Goal: Communication & Community: Answer question/provide support

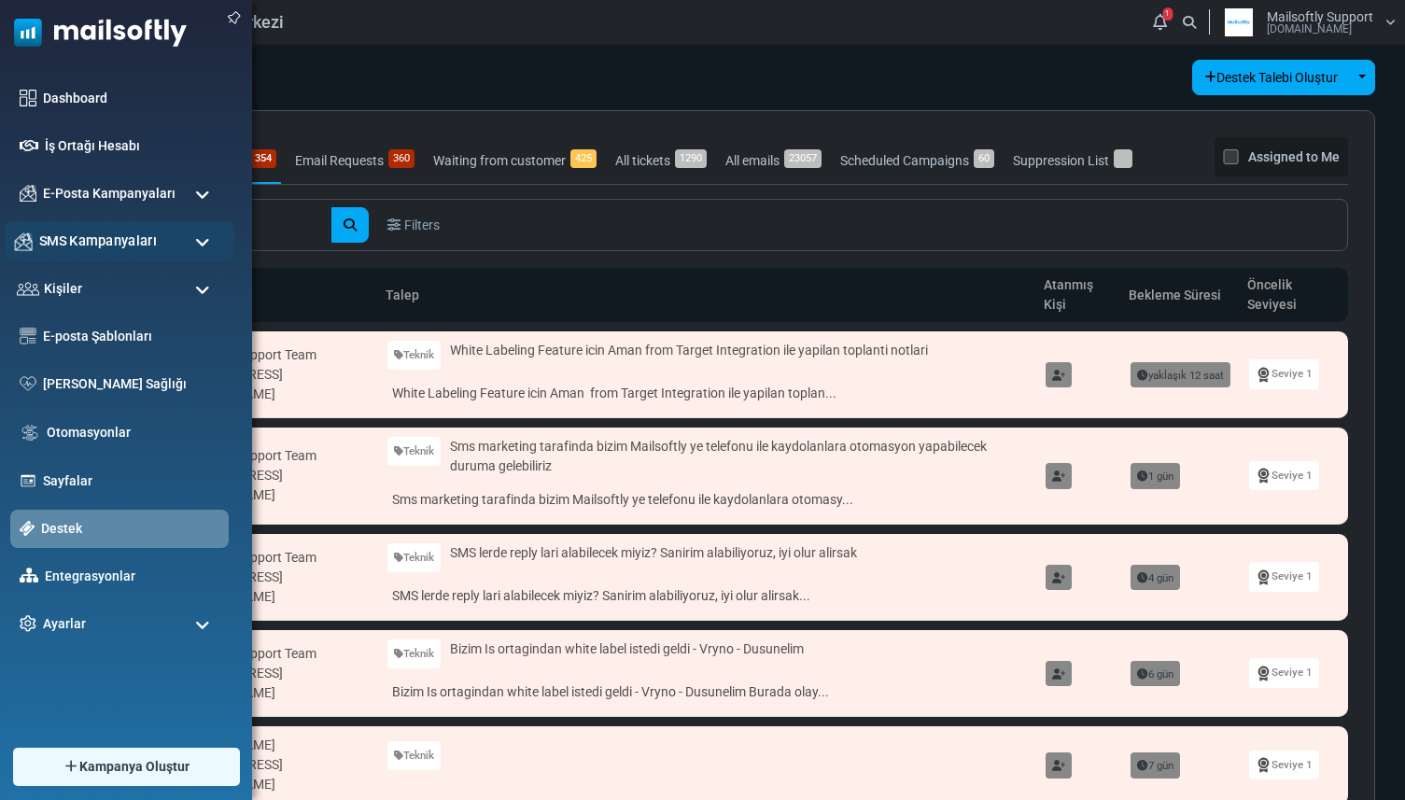
click at [34, 239] on div "SMS Kampanyaları" at bounding box center [120, 241] width 230 height 40
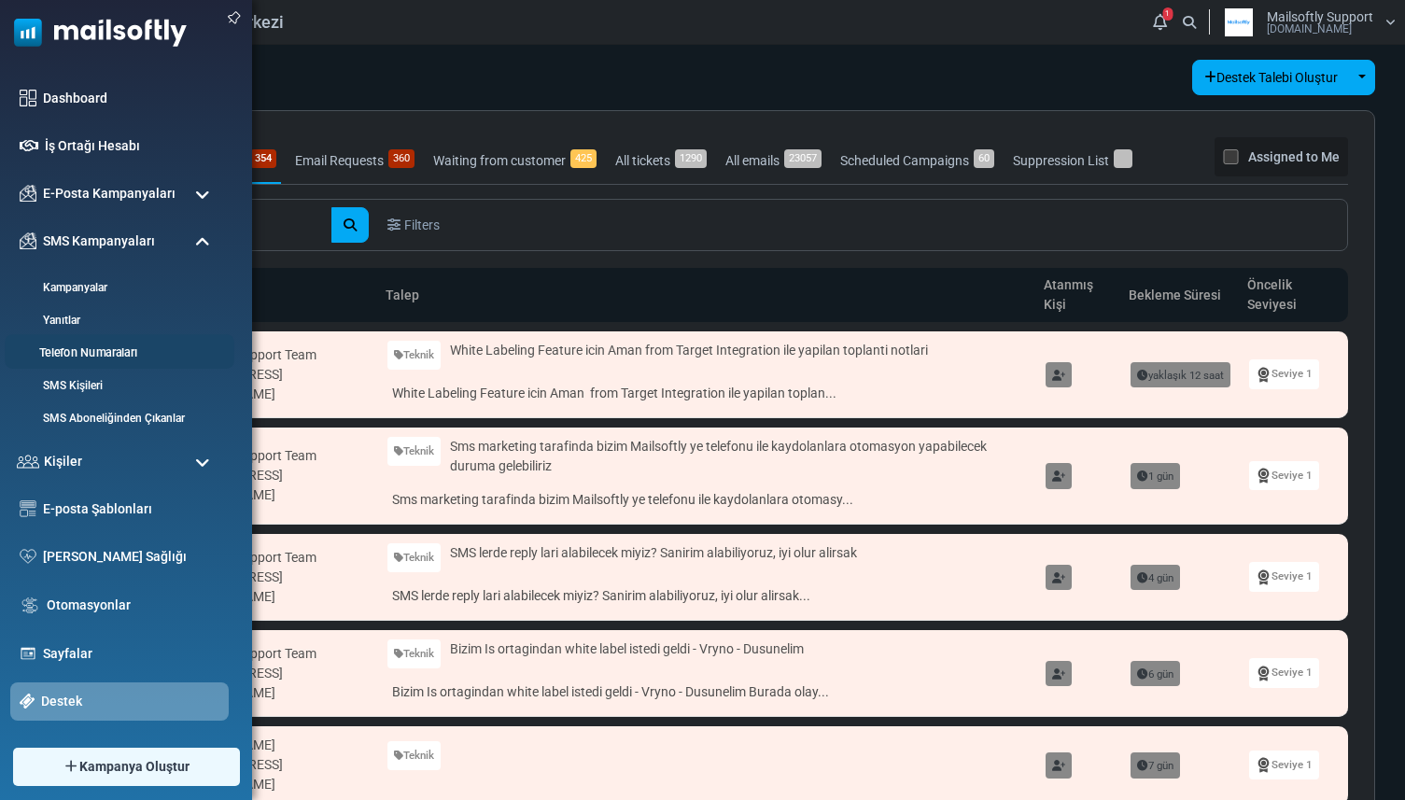
click at [49, 355] on link "Telefon Numaraları" at bounding box center [117, 354] width 224 height 18
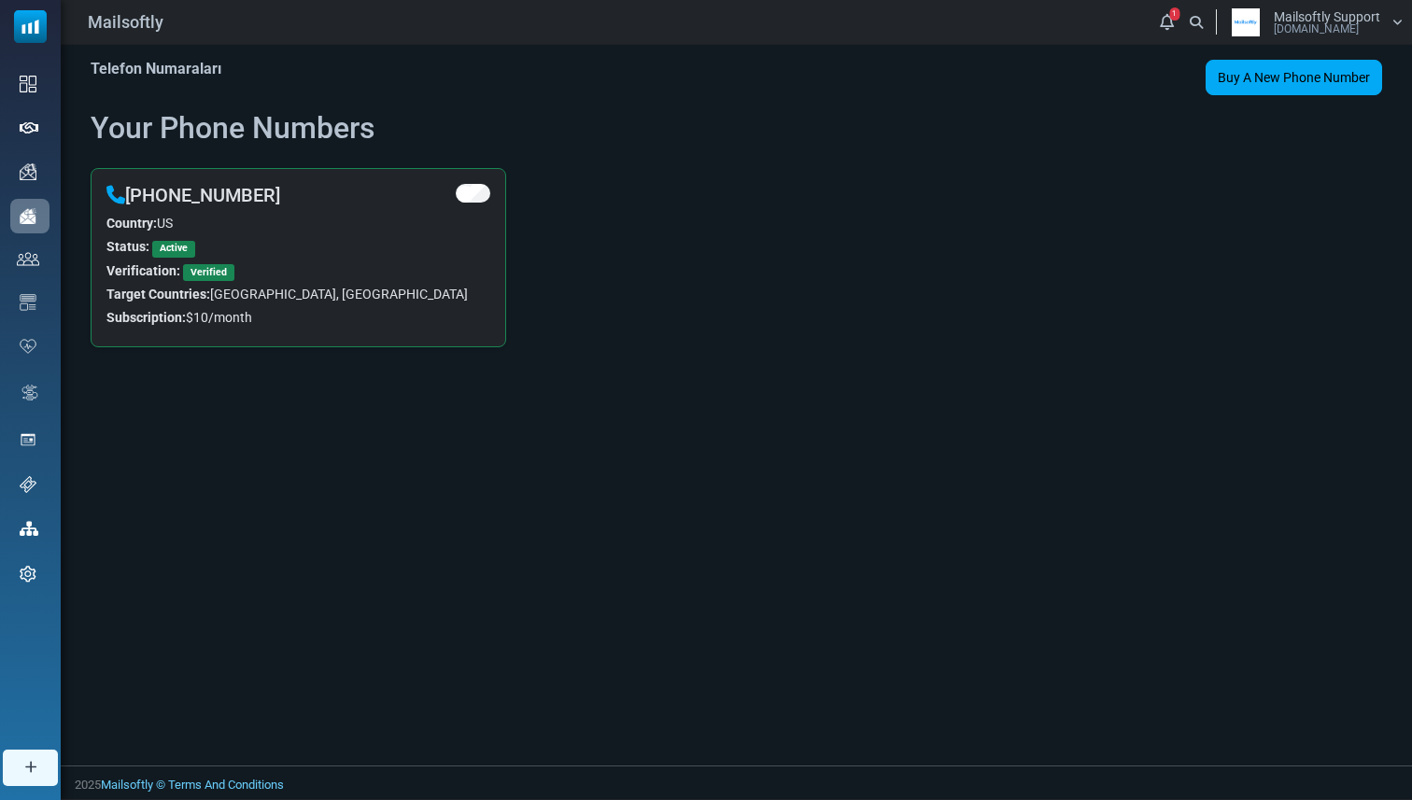
click at [533, 103] on div "Telefon Numaraları Buy A New Phone Number Buy Sms Credits Your Phone Numbers +1…" at bounding box center [736, 215] width 1351 height 340
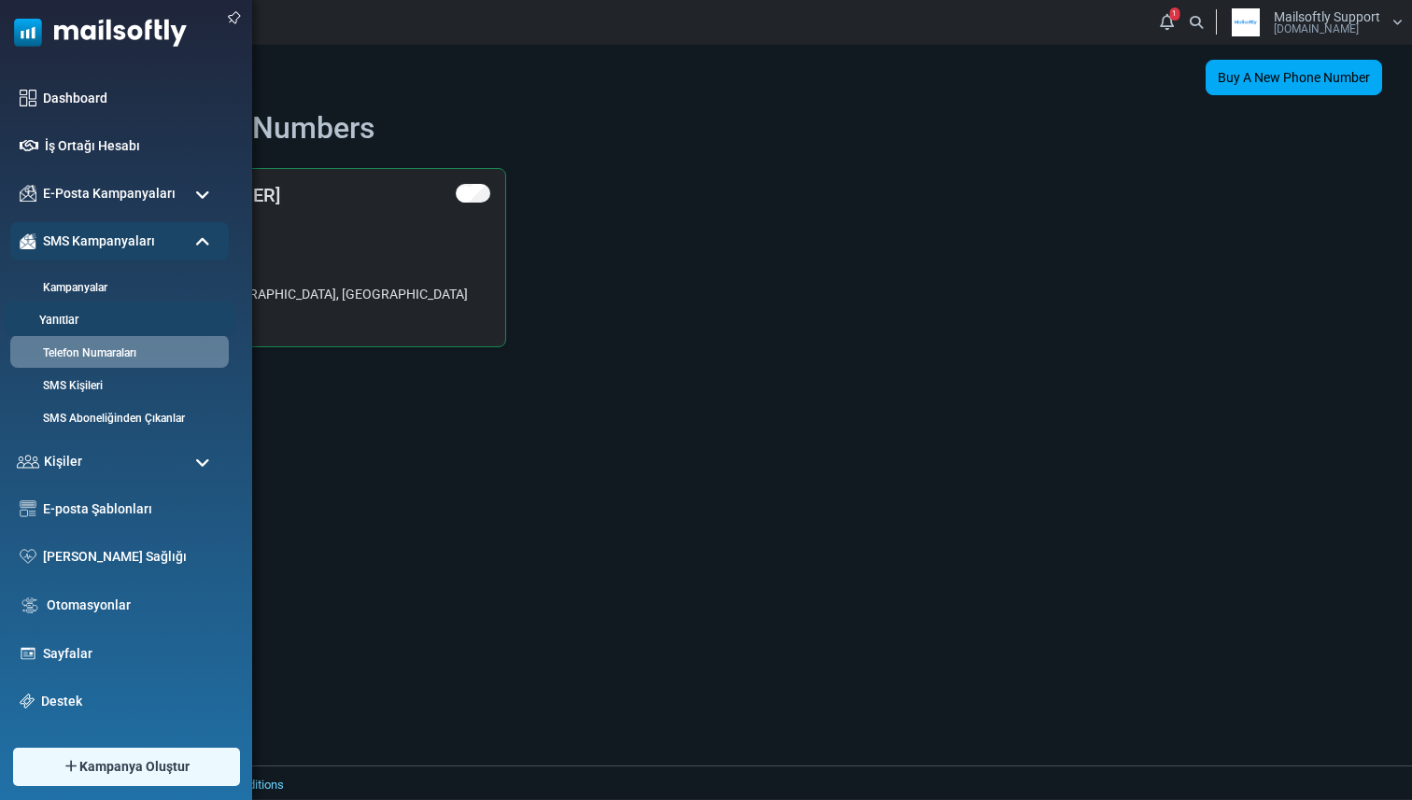
click at [77, 324] on link "Yanıtlar" at bounding box center [117, 321] width 224 height 18
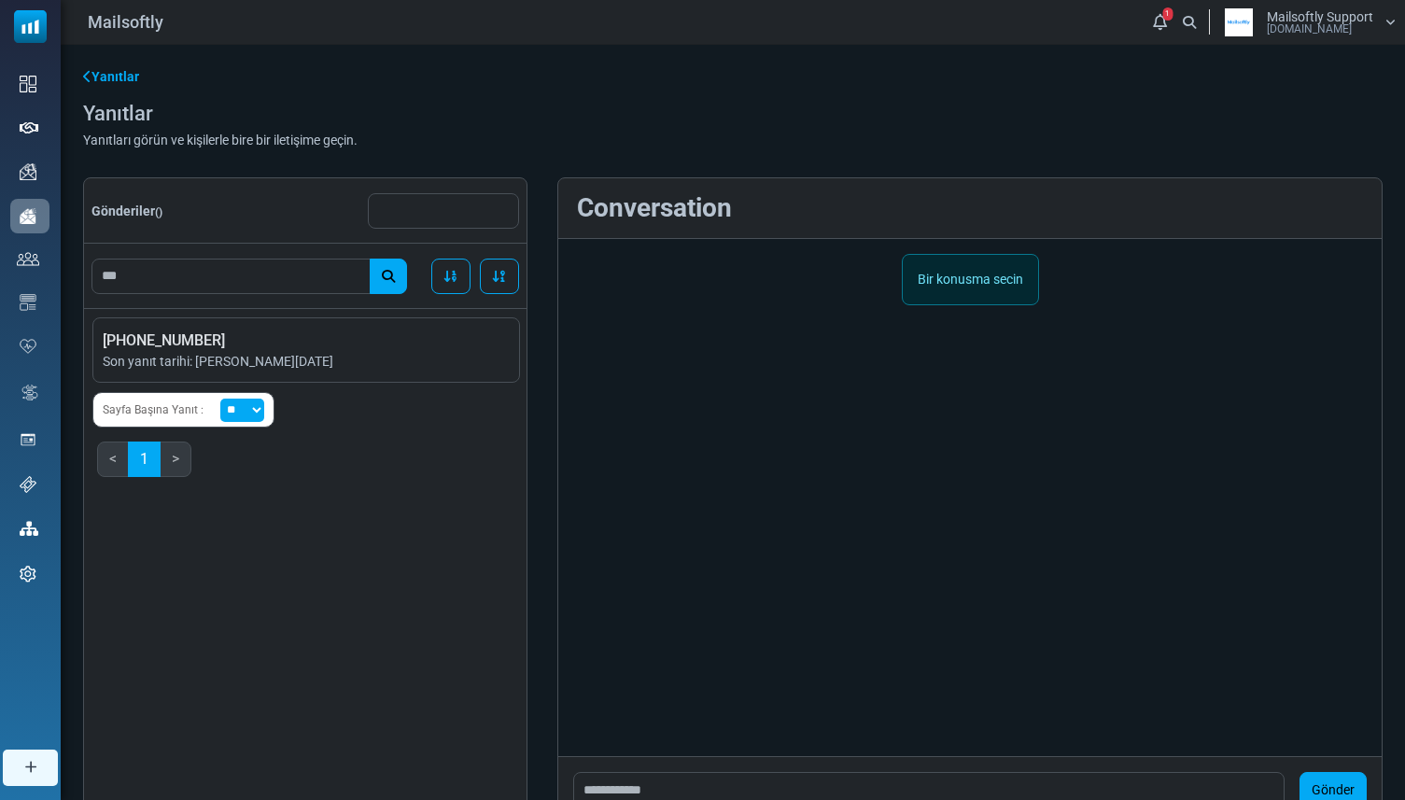
click at [314, 176] on div "Yanıtlar Yanıtlar Yanıtları görün ve kişilerle bire bir iletişime geçin. Gönder…" at bounding box center [733, 445] width 1344 height 801
click at [288, 382] on li "[PHONE_NUMBER] Son yanıt tarihi: [PERSON_NAME][DATE]" at bounding box center [306, 349] width 428 height 65
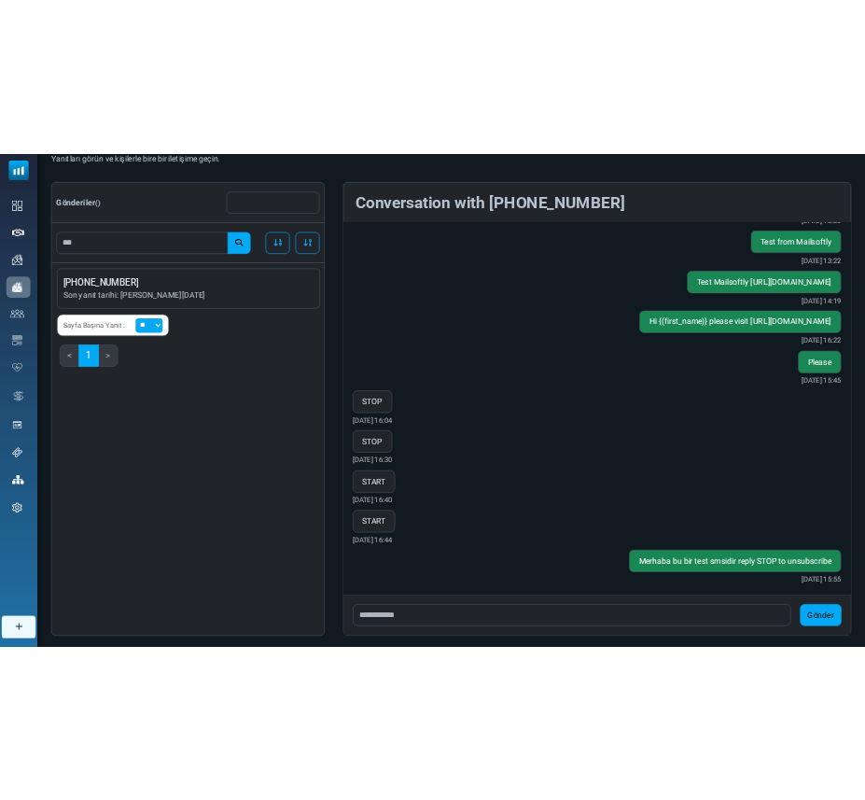
scroll to position [171, 0]
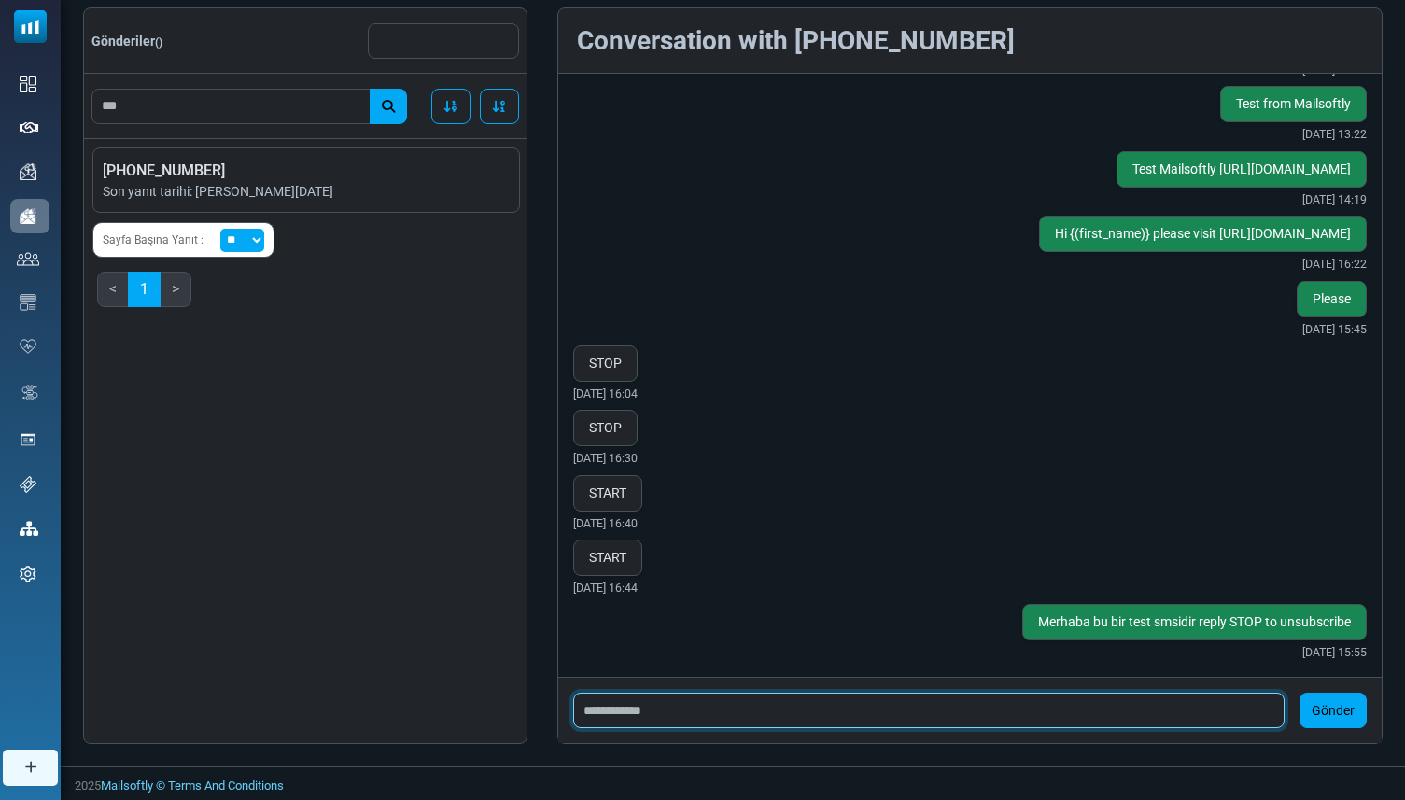
click at [696, 704] on input "text" at bounding box center [928, 710] width 711 height 35
type input "**********"
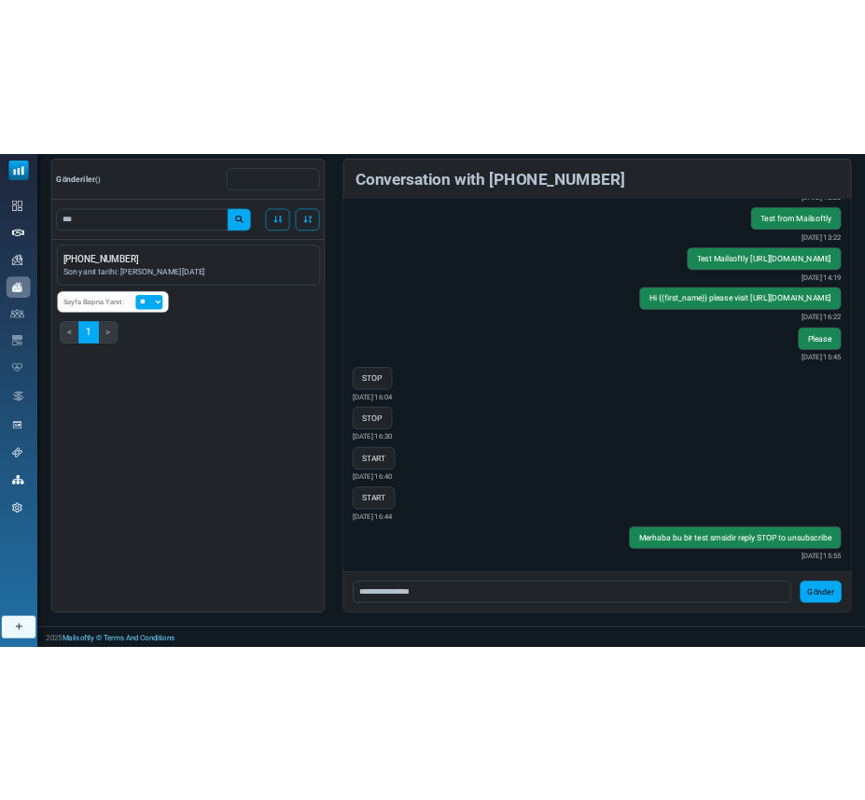
scroll to position [1319, 0]
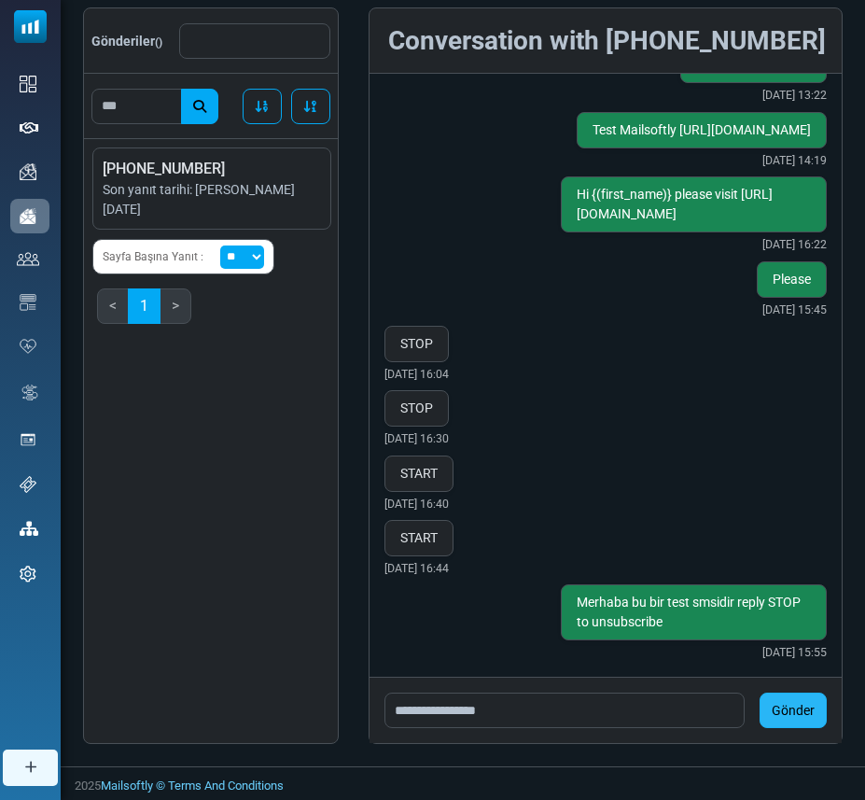
click at [789, 709] on button "Gönder" at bounding box center [793, 710] width 67 height 35
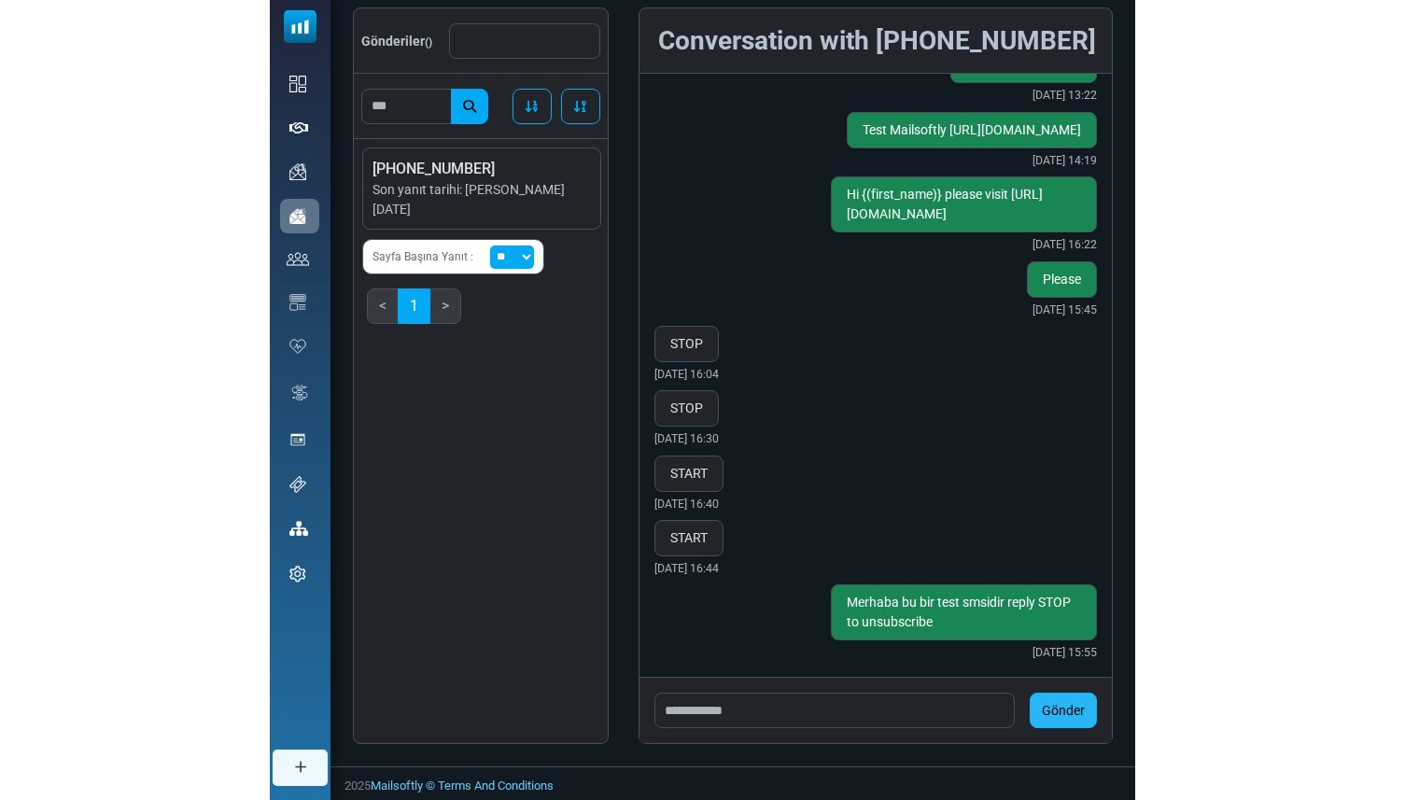
scroll to position [1422, 0]
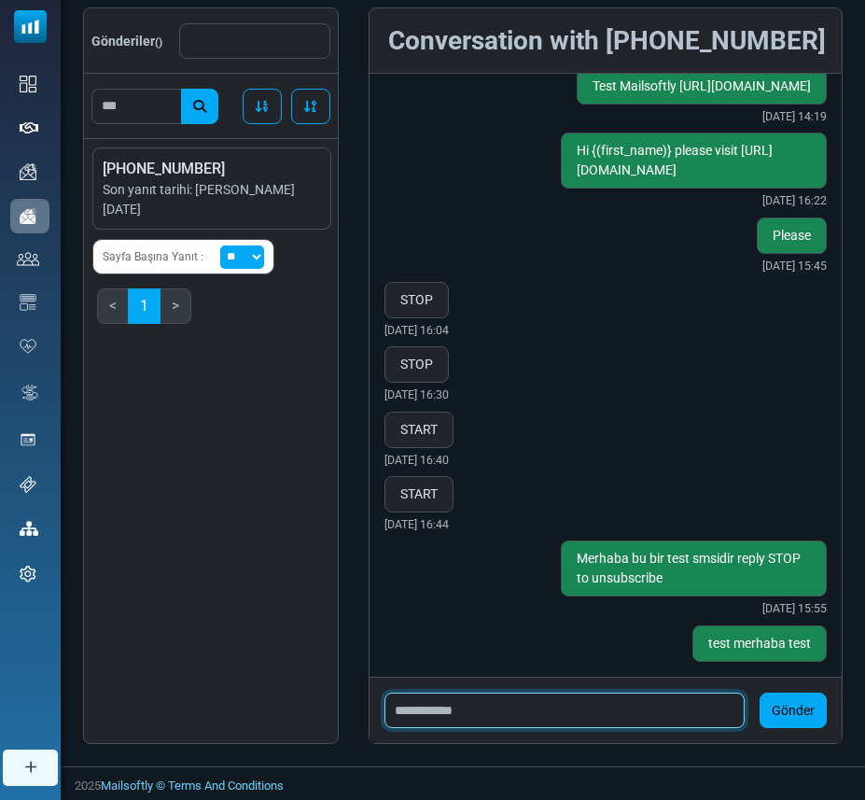
click at [442, 710] on input "text" at bounding box center [565, 710] width 360 height 35
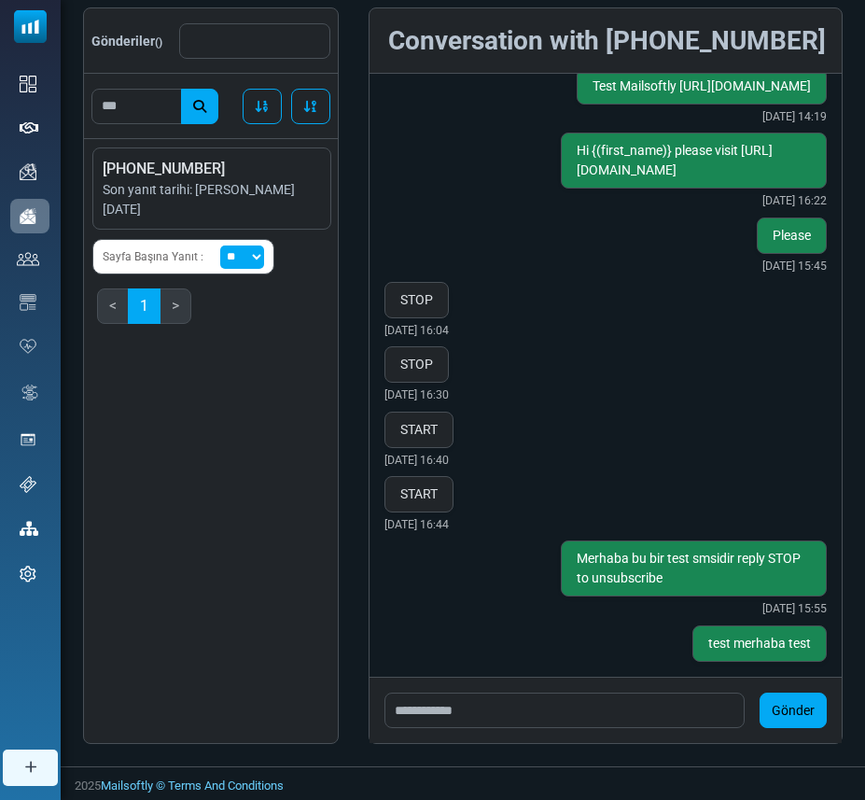
click at [249, 704] on div "Gönderiler () Yanıt tarihine göre sırala (ARTAN) Yanıt tarihine göre sırala ([G…" at bounding box center [211, 375] width 256 height 737
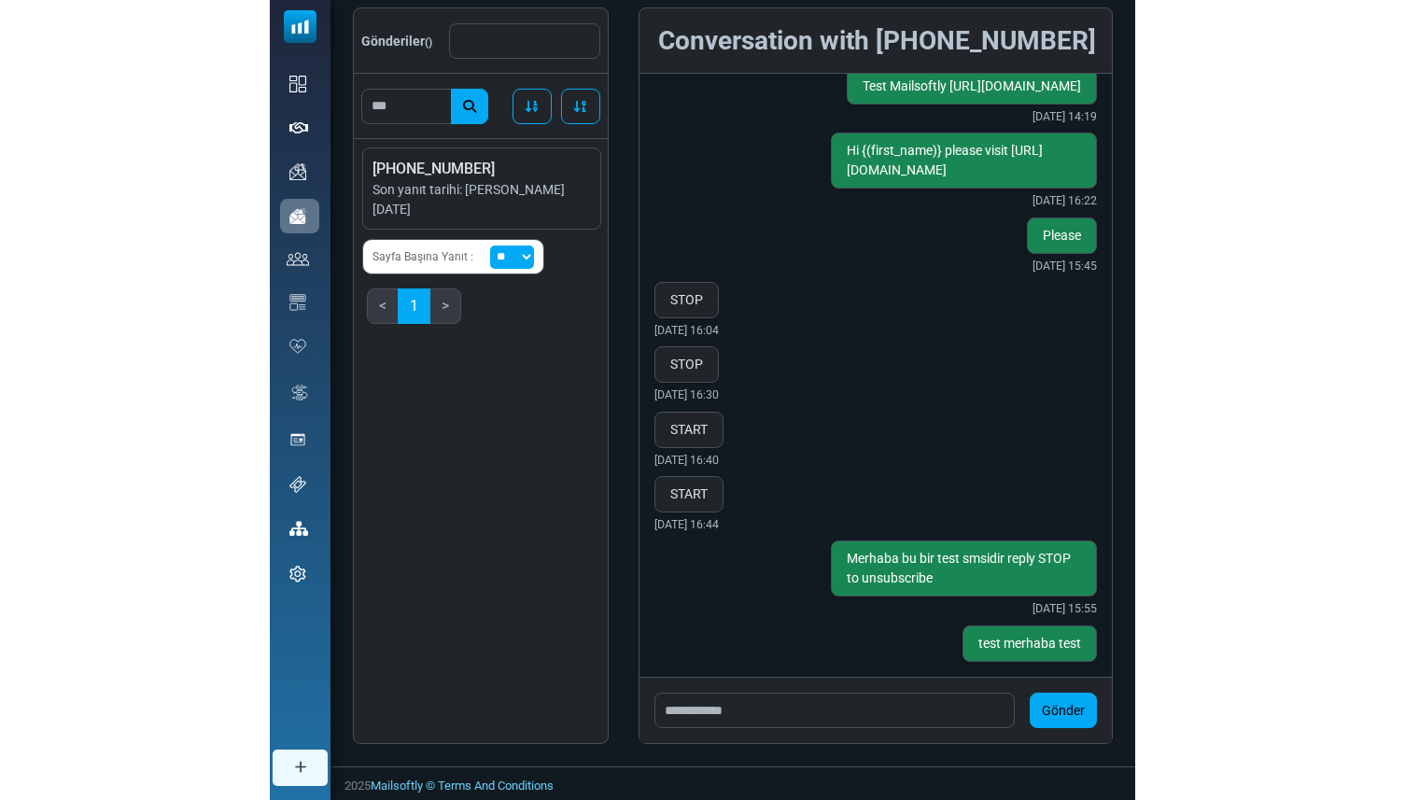
scroll to position [1147, 0]
